Goal: Task Accomplishment & Management: Manage account settings

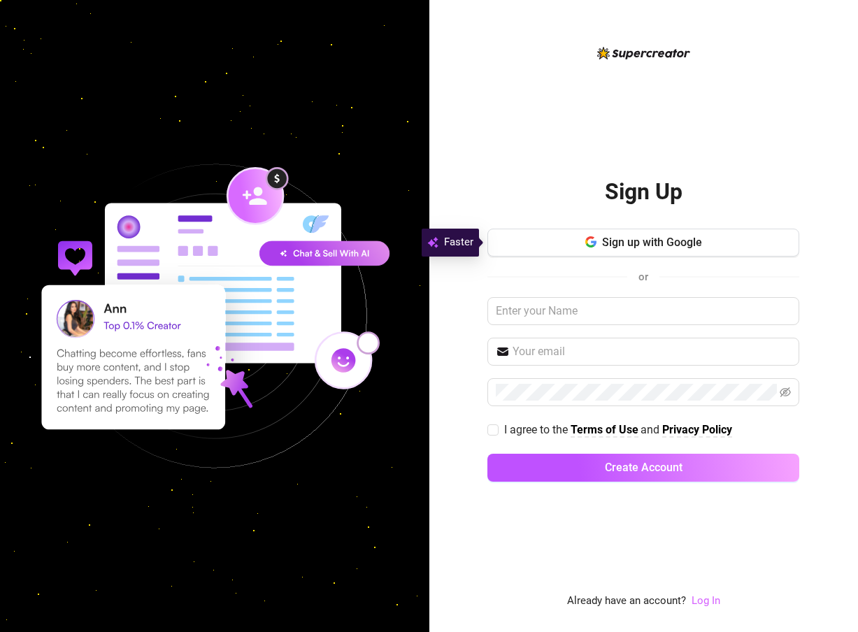
click at [711, 601] on link "Log In" at bounding box center [705, 600] width 29 height 13
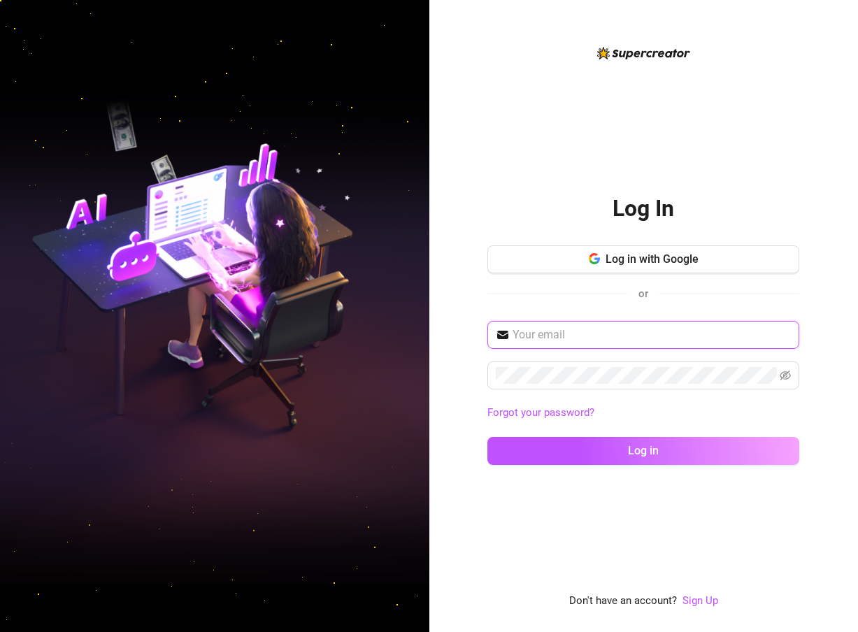
type input "[EMAIL_ADDRESS][DOMAIN_NAME]"
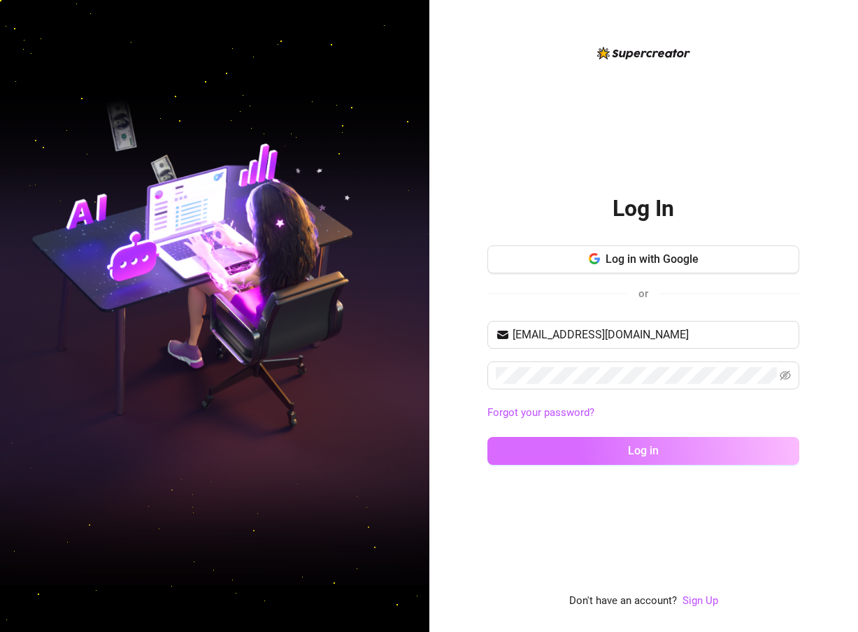
click at [632, 450] on span "Log in" at bounding box center [643, 450] width 31 height 13
